Goal: Entertainment & Leisure: Consume media (video, audio)

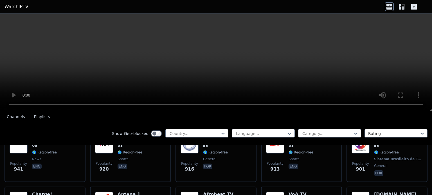
scroll to position [746, 0]
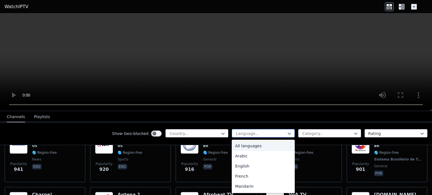
click at [255, 131] on div at bounding box center [260, 134] width 51 height 6
click at [244, 158] on div "Arabic" at bounding box center [263, 156] width 63 height 10
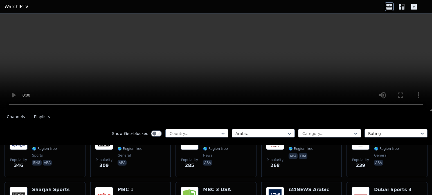
scroll to position [250, 0]
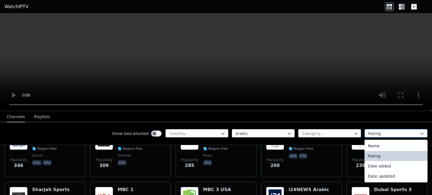
click at [368, 134] on div at bounding box center [393, 134] width 51 height 6
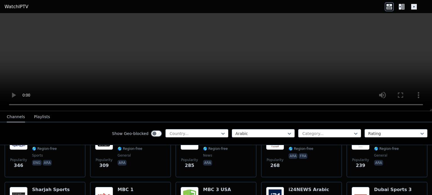
click at [191, 58] on video at bounding box center [216, 62] width 432 height 98
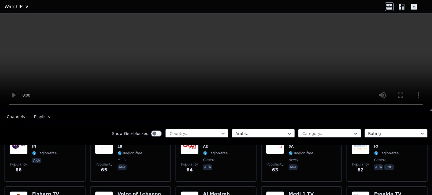
scroll to position [1073, 0]
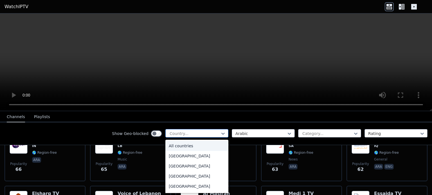
click at [202, 131] on div at bounding box center [194, 134] width 51 height 6
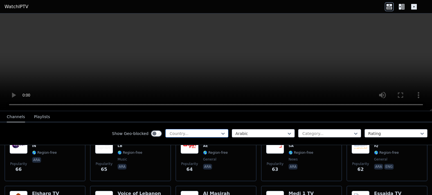
click at [202, 131] on div at bounding box center [194, 134] width 51 height 6
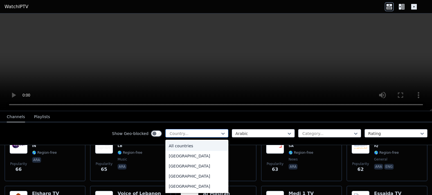
click at [195, 132] on div at bounding box center [194, 134] width 51 height 6
click at [183, 145] on div "All countries" at bounding box center [196, 146] width 63 height 10
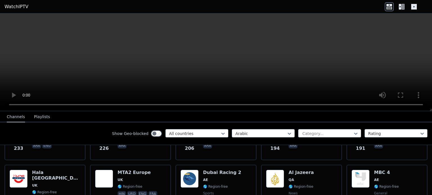
scroll to position [323, 0]
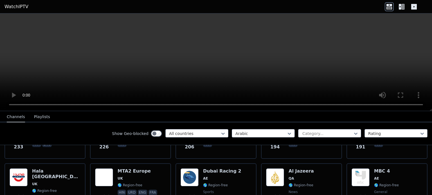
click at [306, 119] on nav "Channels Playlists" at bounding box center [216, 116] width 432 height 11
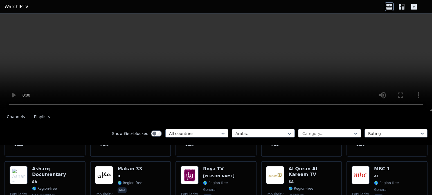
scroll to position [491, 0]
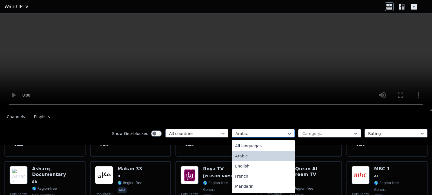
click at [258, 129] on div "Arabic" at bounding box center [263, 133] width 63 height 8
click at [252, 149] on div "All languages" at bounding box center [263, 146] width 63 height 10
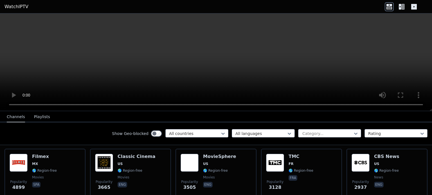
scroll to position [119, 0]
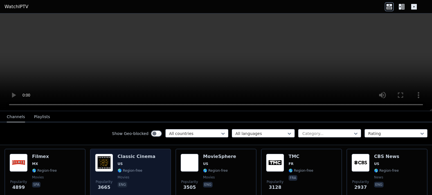
click at [123, 182] on p "eng" at bounding box center [123, 185] width 10 height 6
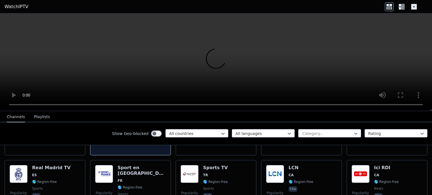
scroll to position [176, 0]
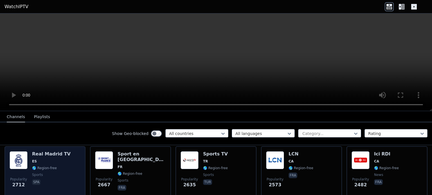
click at [43, 166] on span "🌎 Region-free" at bounding box center [44, 168] width 25 height 4
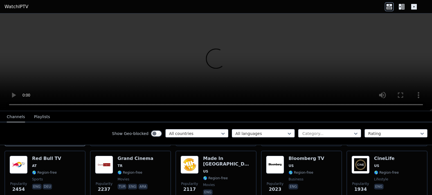
scroll to position [228, 0]
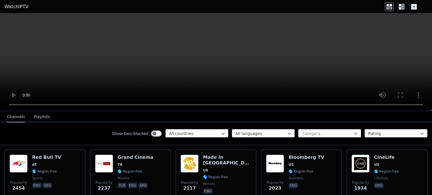
click at [86, 71] on video at bounding box center [216, 62] width 432 height 98
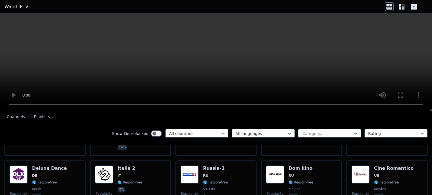
scroll to position [2832, 0]
